Goal: Find specific page/section: Find specific page/section

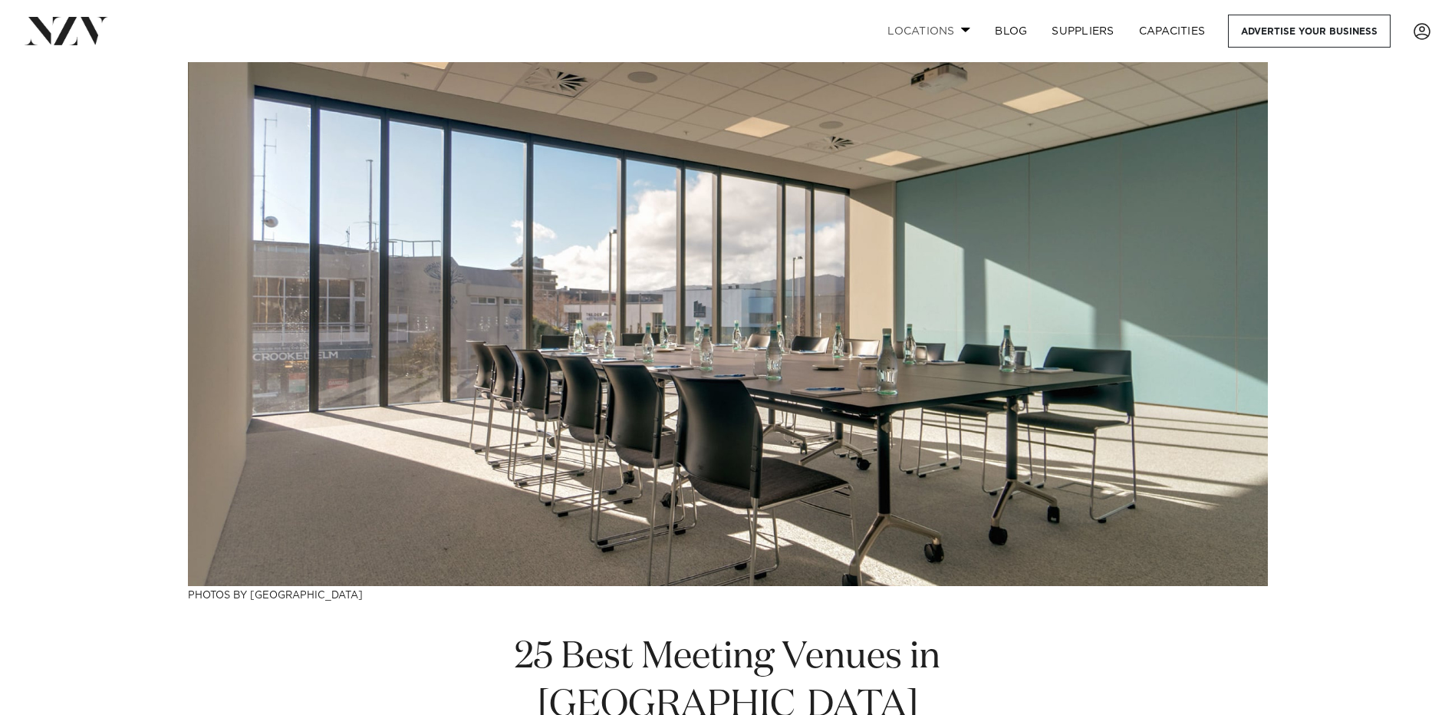
click at [961, 30] on span at bounding box center [966, 29] width 10 height 5
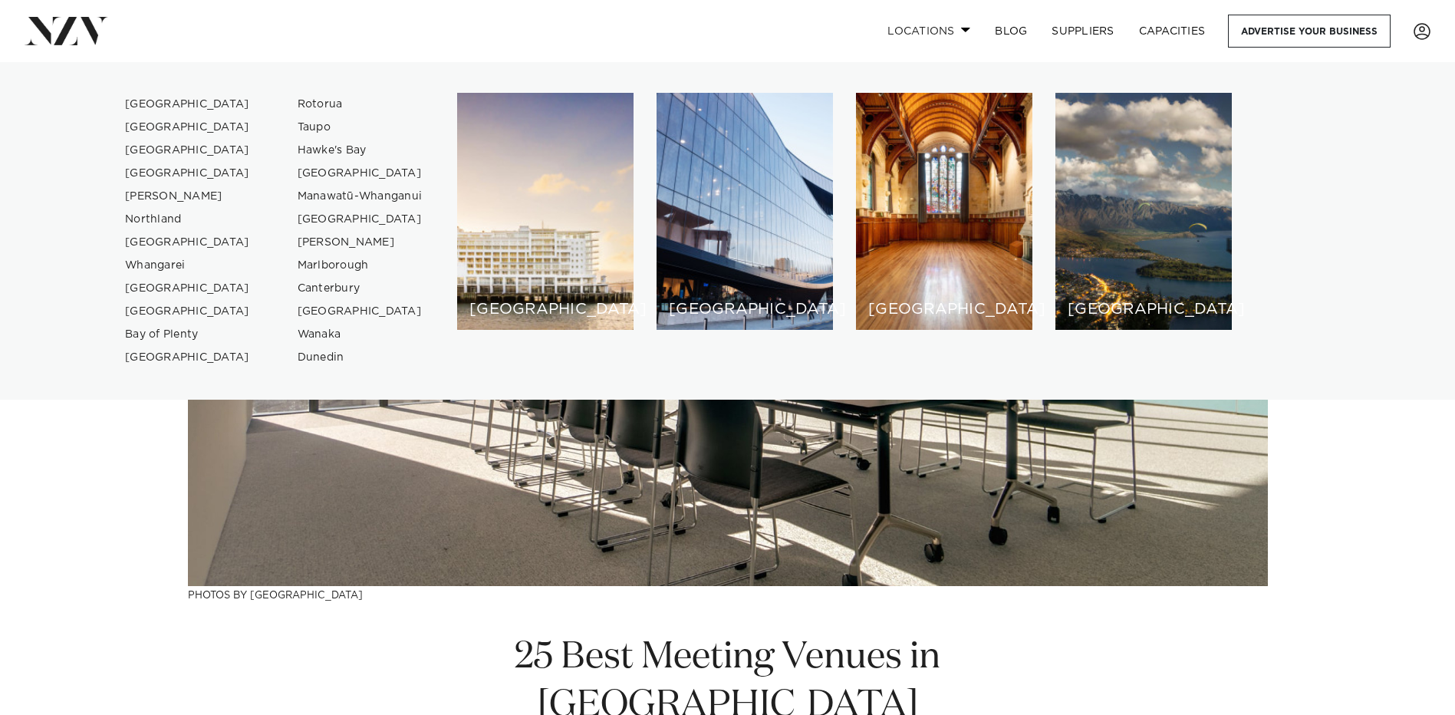
click at [961, 30] on span at bounding box center [966, 29] width 10 height 5
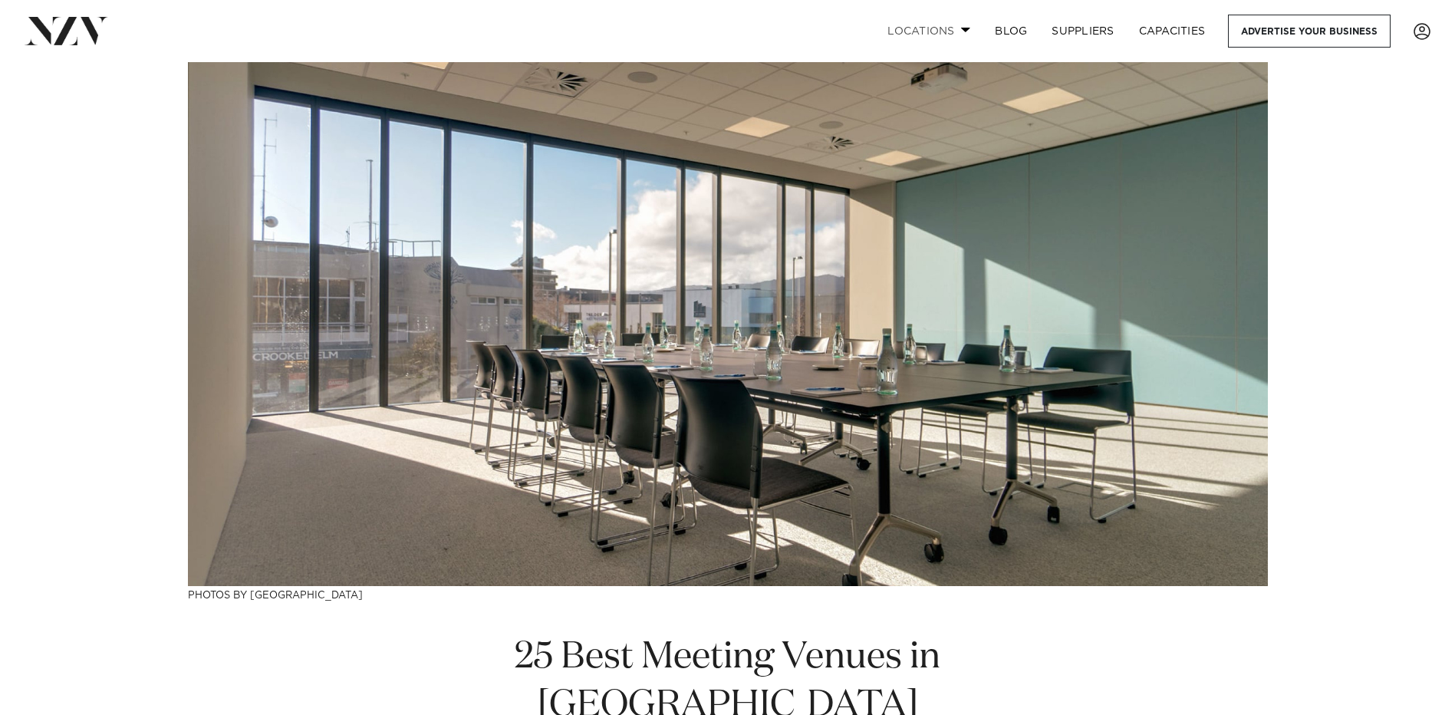
click at [958, 34] on link "Locations" at bounding box center [928, 31] width 107 height 33
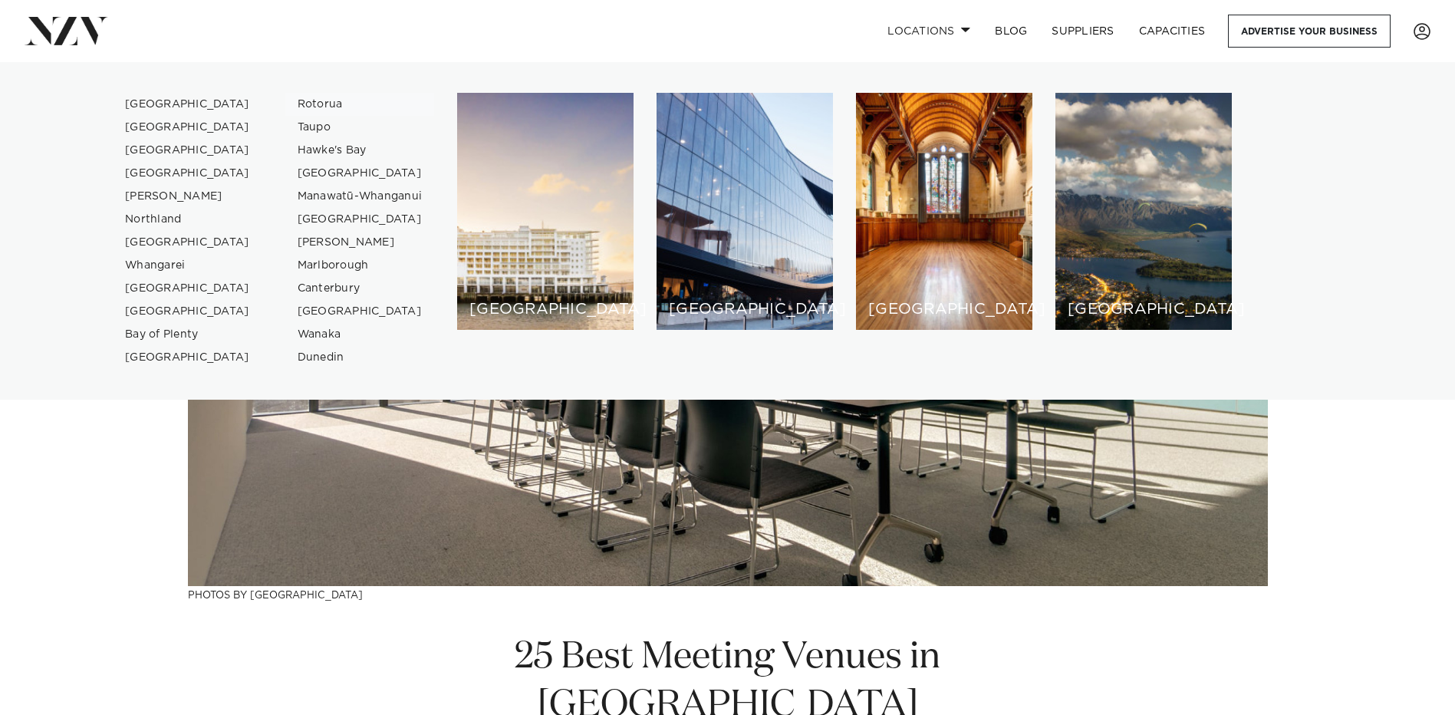
click at [302, 103] on link "Rotorua" at bounding box center [360, 104] width 150 height 23
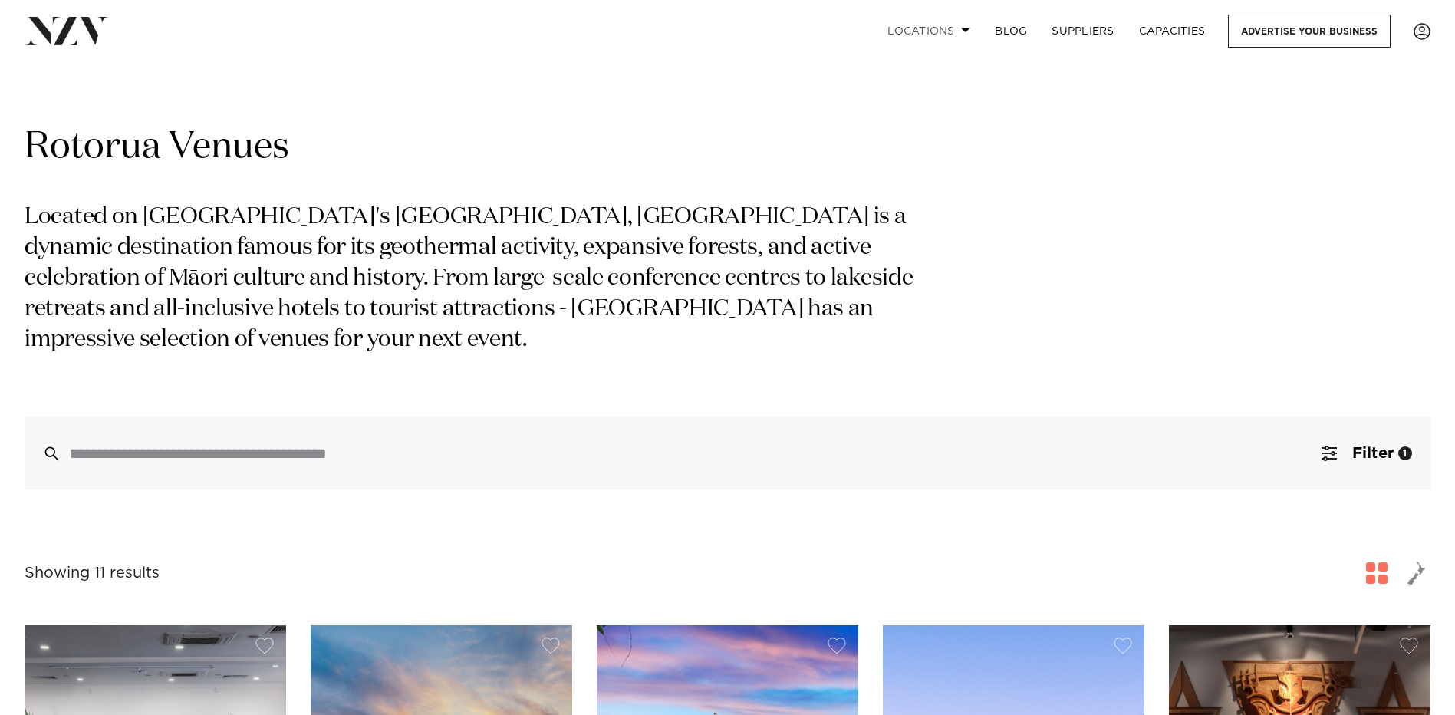
click at [951, 26] on link "Locations" at bounding box center [928, 31] width 107 height 33
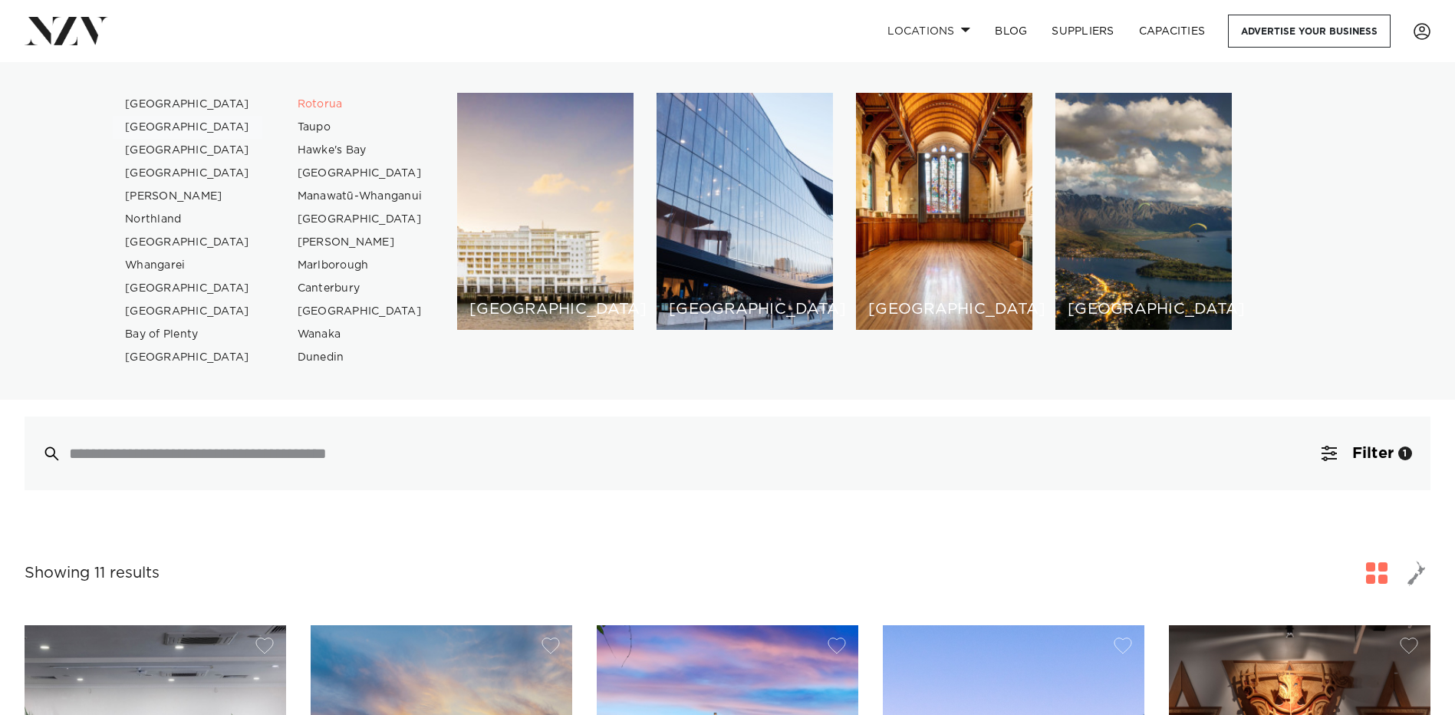
click at [155, 123] on link "[GEOGRAPHIC_DATA]" at bounding box center [188, 127] width 150 height 23
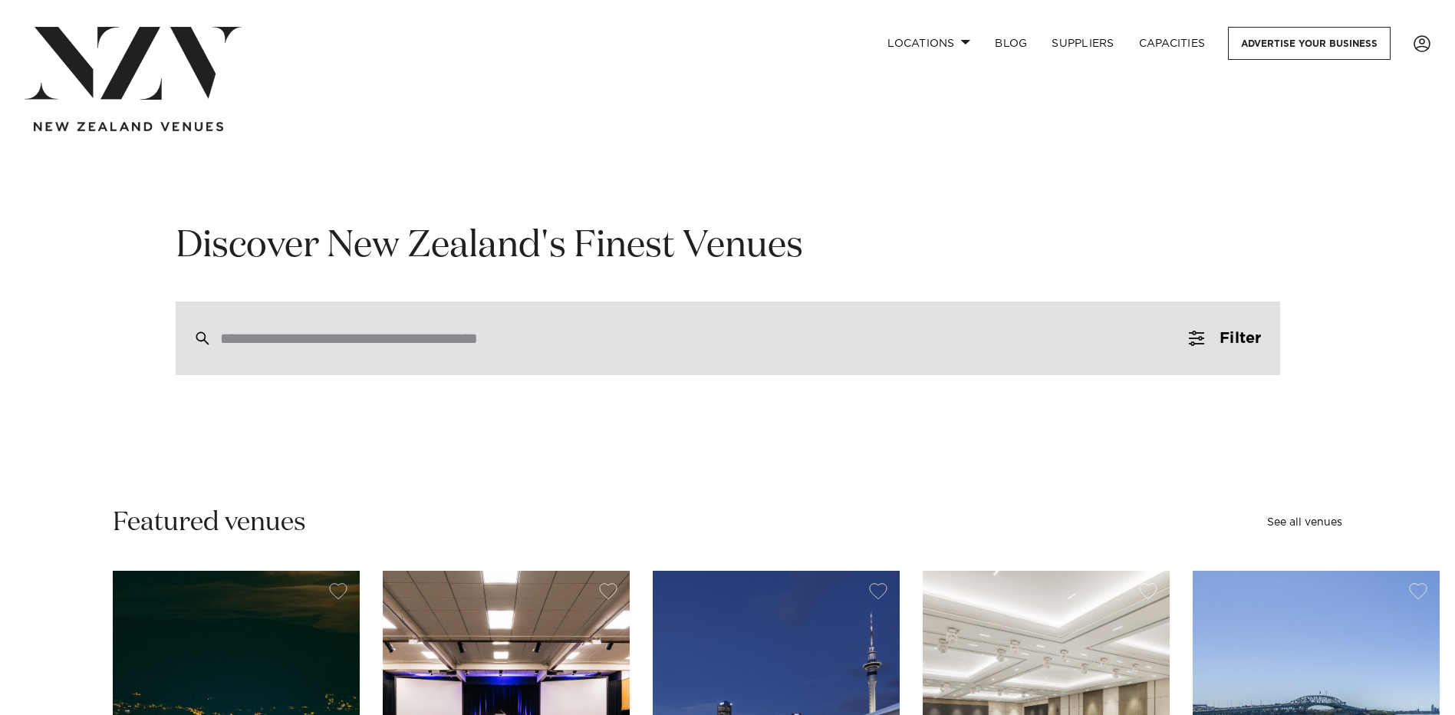
click at [288, 337] on input "search" at bounding box center [695, 338] width 950 height 17
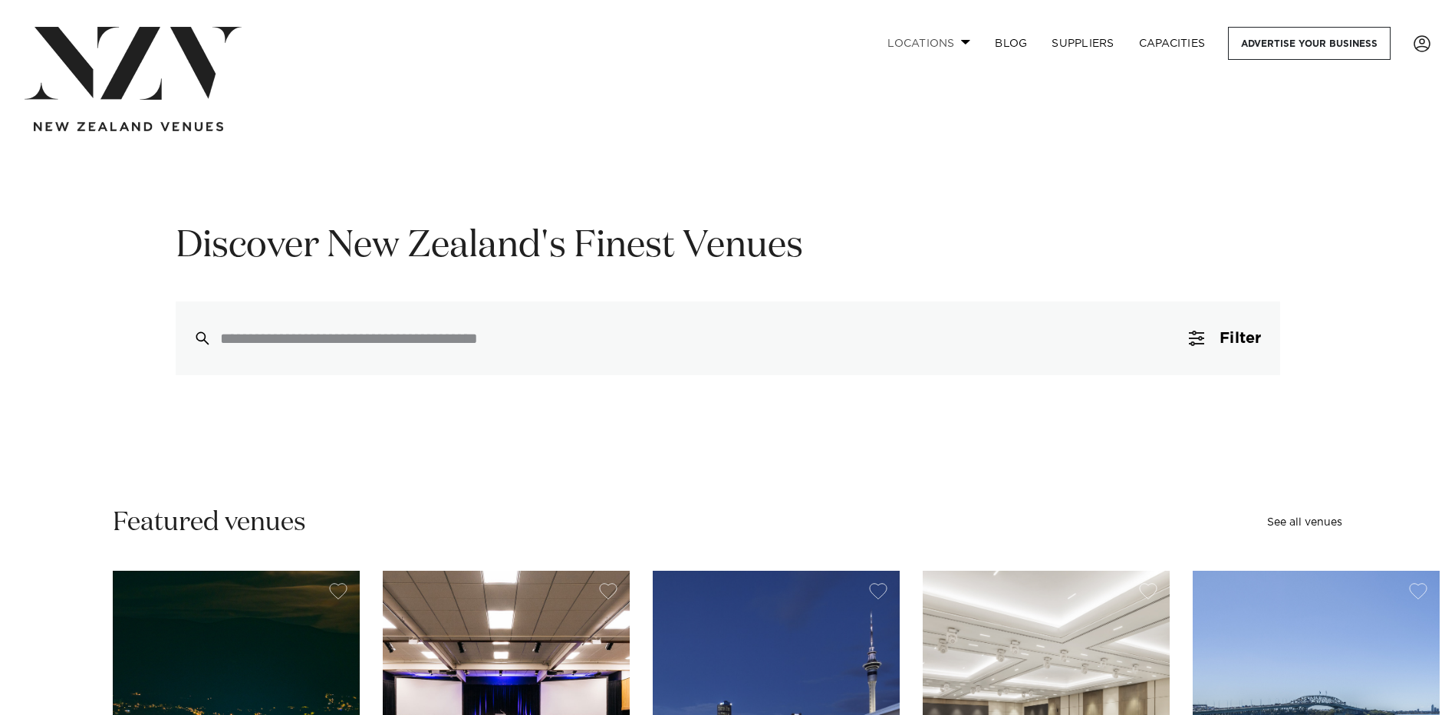
click at [957, 38] on link "Locations" at bounding box center [928, 43] width 107 height 33
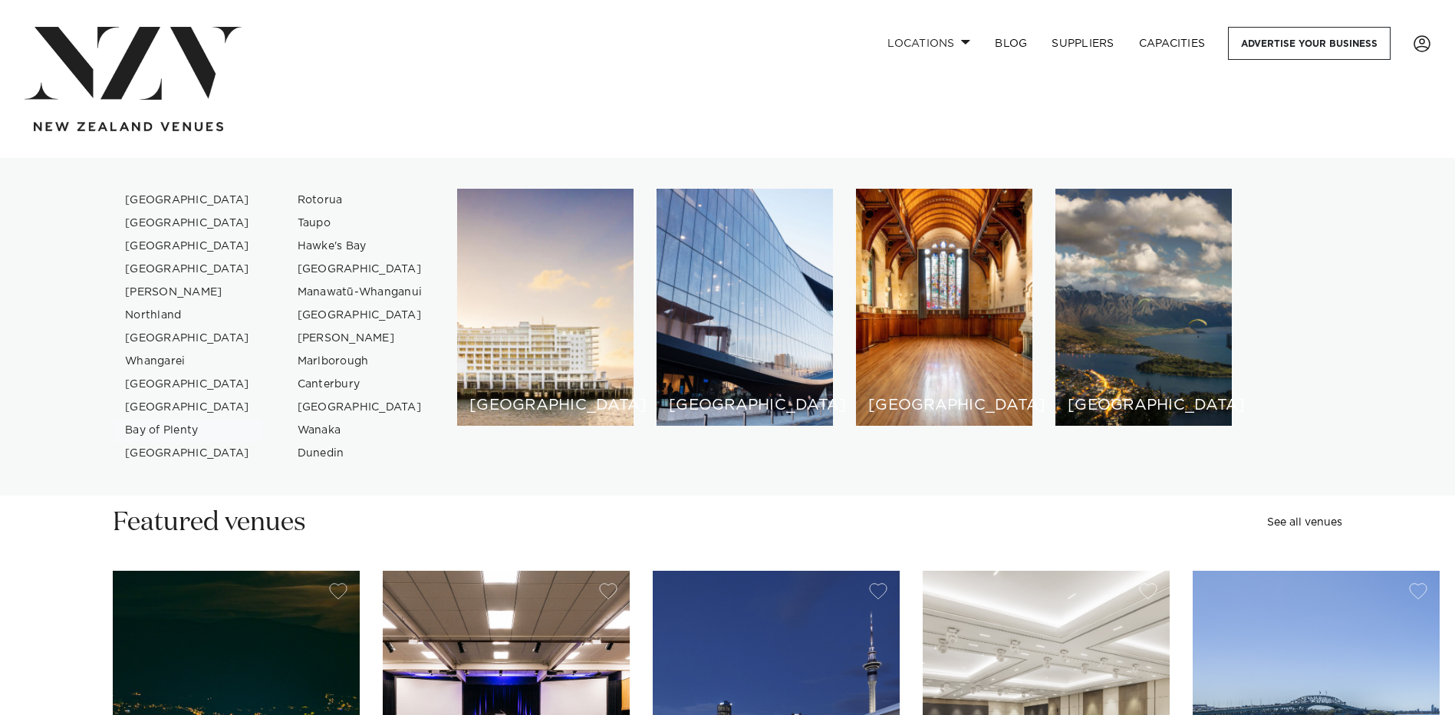
click at [182, 436] on link "Bay of Plenty" at bounding box center [188, 430] width 150 height 23
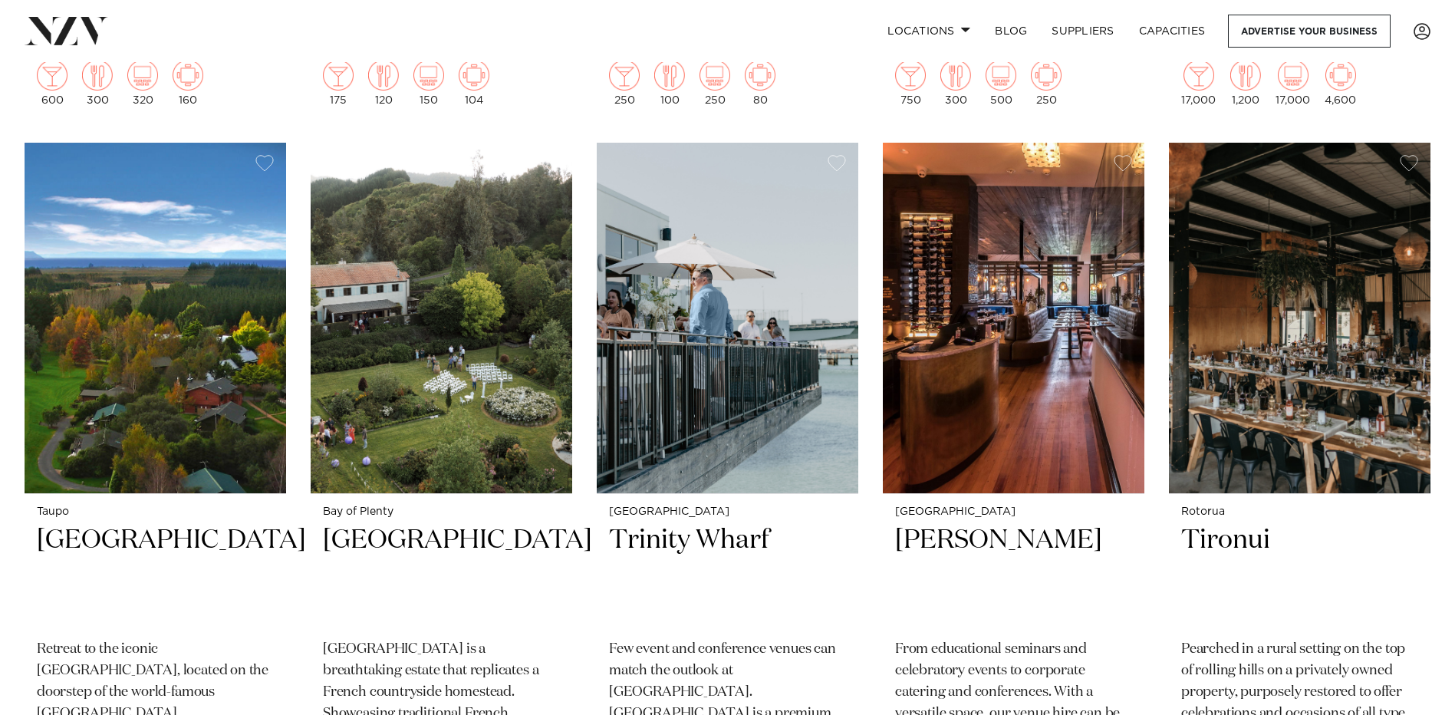
scroll to position [1303, 0]
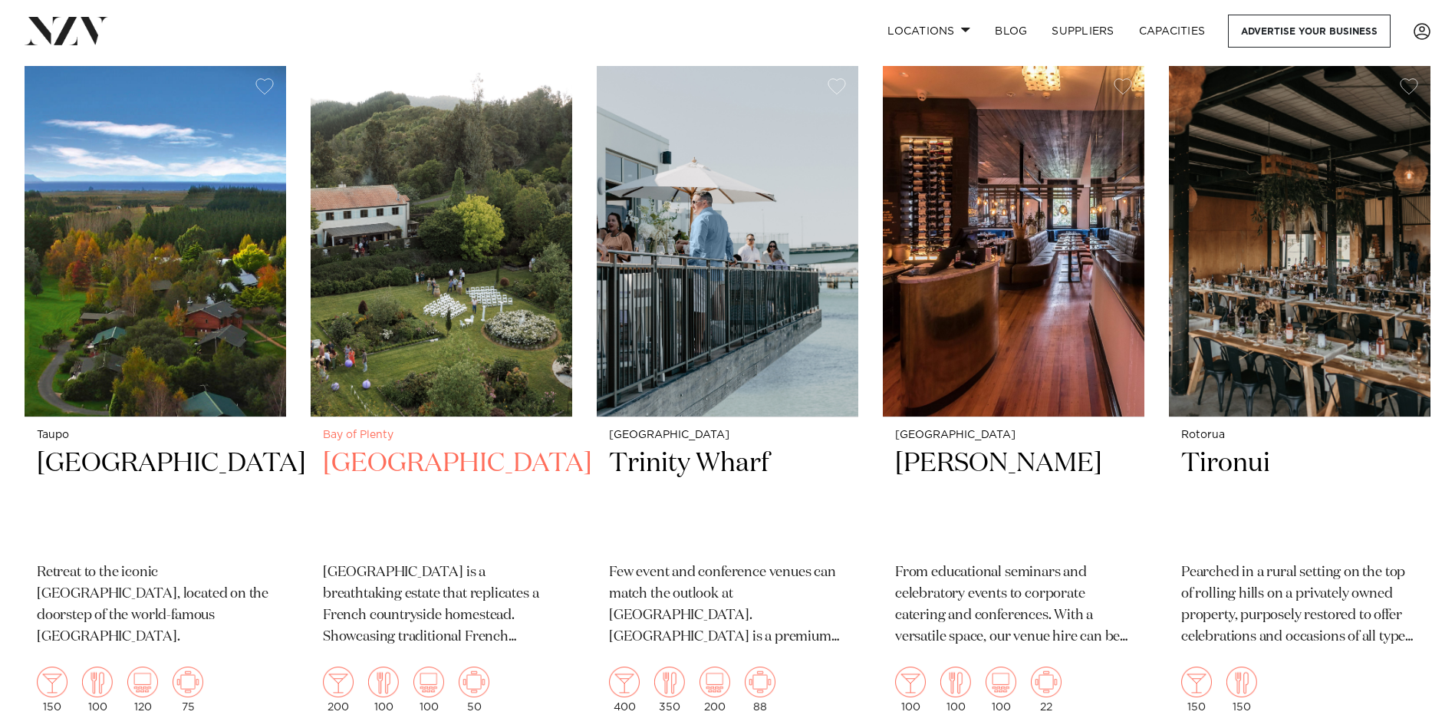
click at [354, 429] on small "Bay of Plenty" at bounding box center [441, 435] width 237 height 12
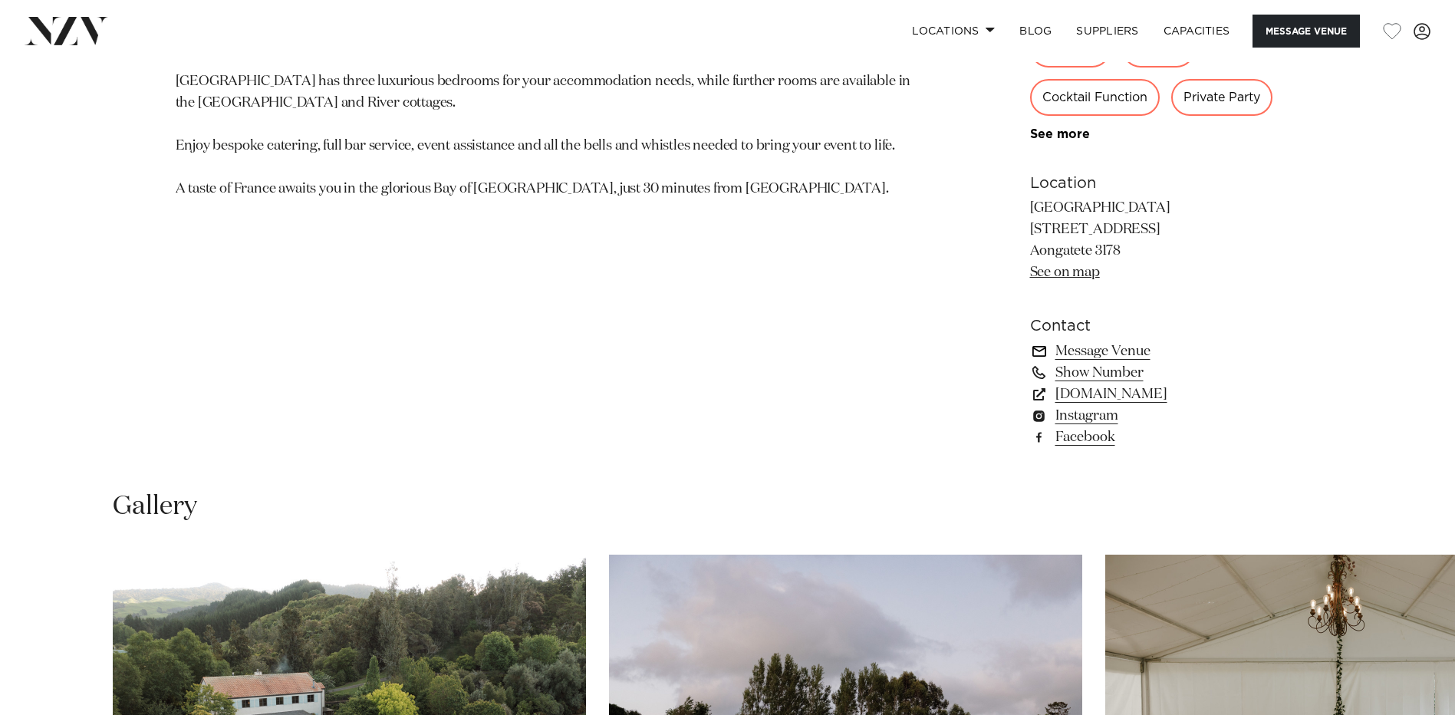
scroll to position [997, 0]
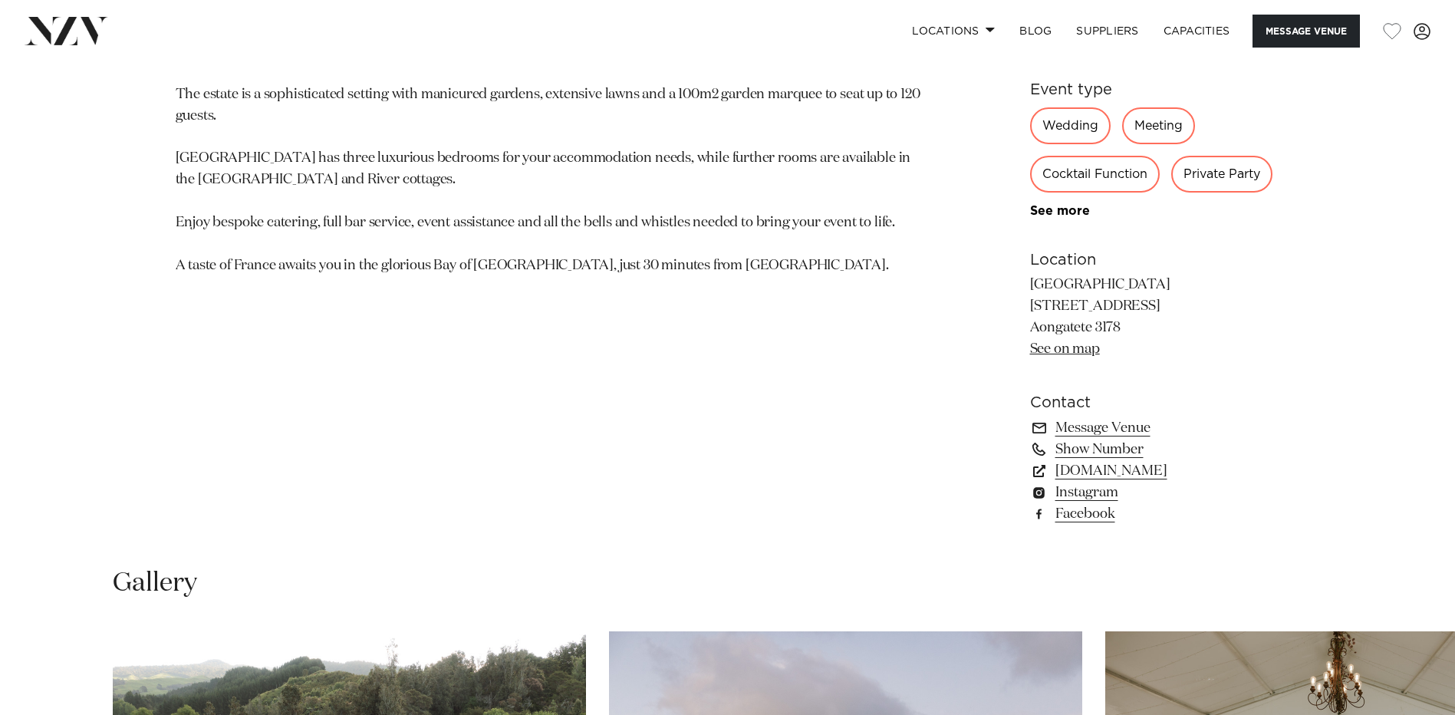
click at [1047, 344] on link "See on map" at bounding box center [1065, 349] width 70 height 14
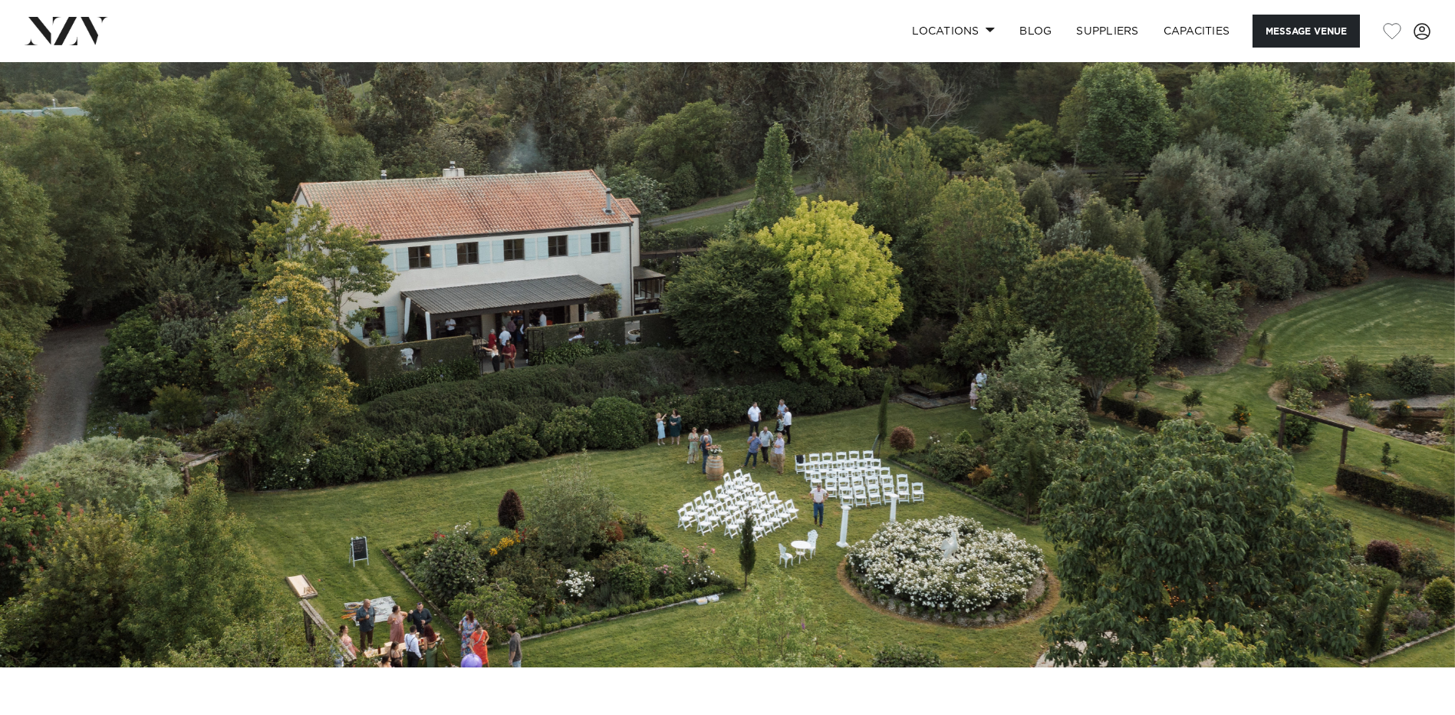
scroll to position [0, 0]
